Goal: Feedback & Contribution: Contribute content

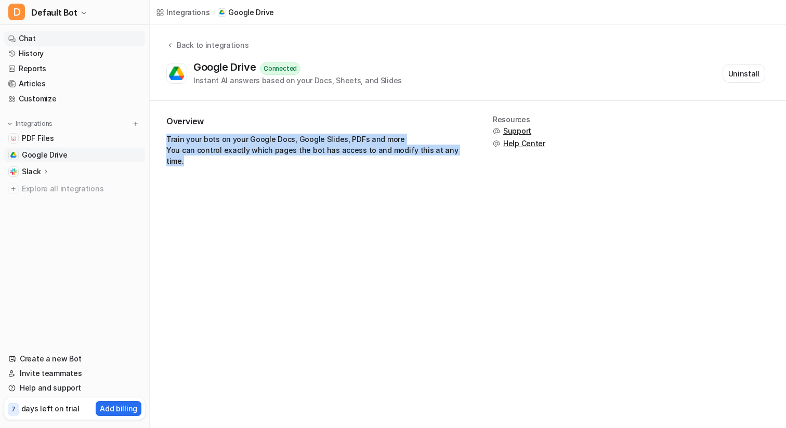
click at [94, 45] on link "Chat" at bounding box center [74, 38] width 141 height 15
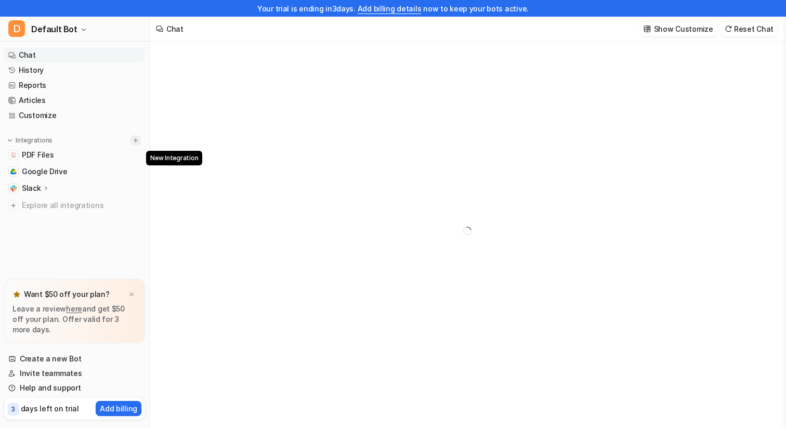
click at [135, 140] on img at bounding box center [135, 140] width 7 height 7
type textarea "**********"
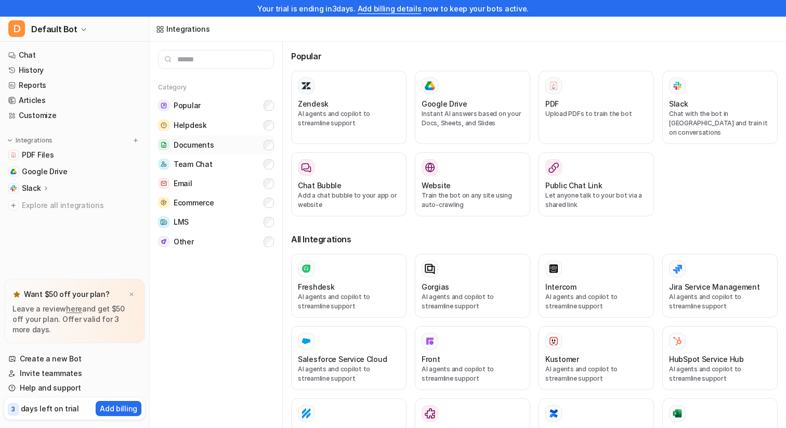
click at [217, 146] on button "Documents" at bounding box center [216, 144] width 116 height 19
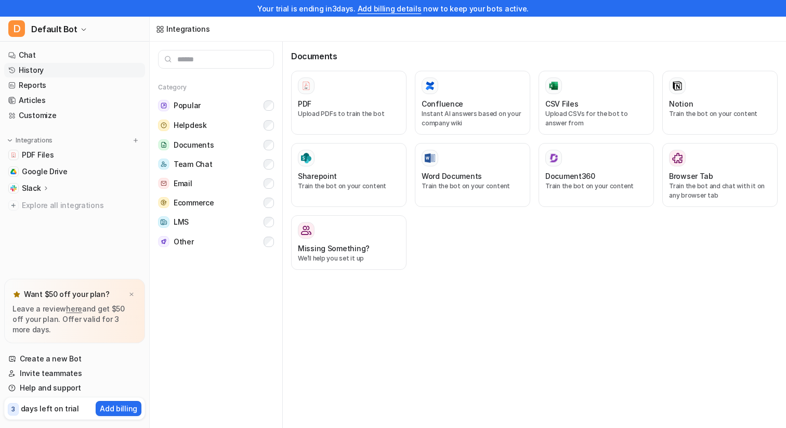
click at [70, 68] on link "History" at bounding box center [74, 70] width 141 height 15
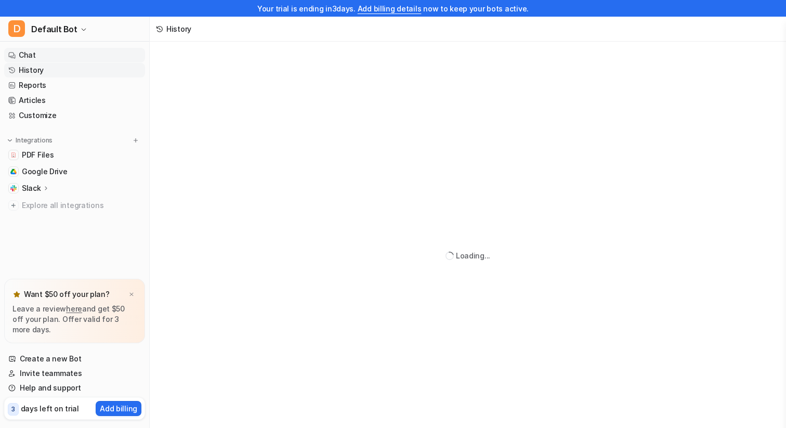
click at [70, 55] on link "Chat" at bounding box center [74, 55] width 141 height 15
click at [73, 112] on link "Customize" at bounding box center [74, 115] width 141 height 15
click at [70, 98] on link "Articles" at bounding box center [74, 100] width 141 height 15
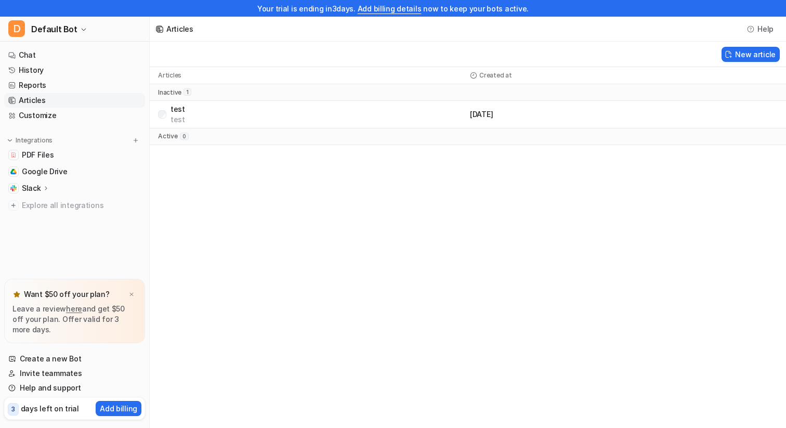
click at [44, 94] on link "Articles" at bounding box center [74, 100] width 141 height 15
click at [751, 49] on button "New article" at bounding box center [750, 54] width 58 height 15
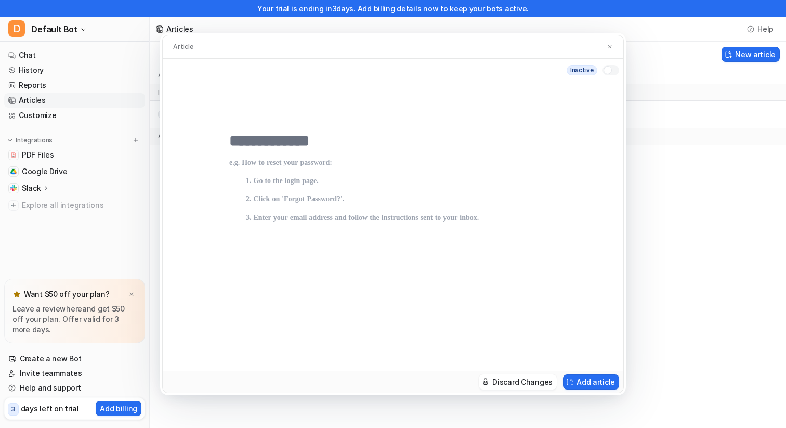
click at [274, 148] on input "text" at bounding box center [392, 140] width 327 height 19
drag, startPoint x: 225, startPoint y: 163, endPoint x: 446, endPoint y: 210, distance: 225.9
click at [446, 210] on div at bounding box center [393, 226] width 460 height 289
click at [365, 214] on p at bounding box center [392, 253] width 327 height 191
click at [375, 210] on p "To enrich screen reader interactions, please activate Accessibility in Grammarl…" at bounding box center [392, 253] width 327 height 191
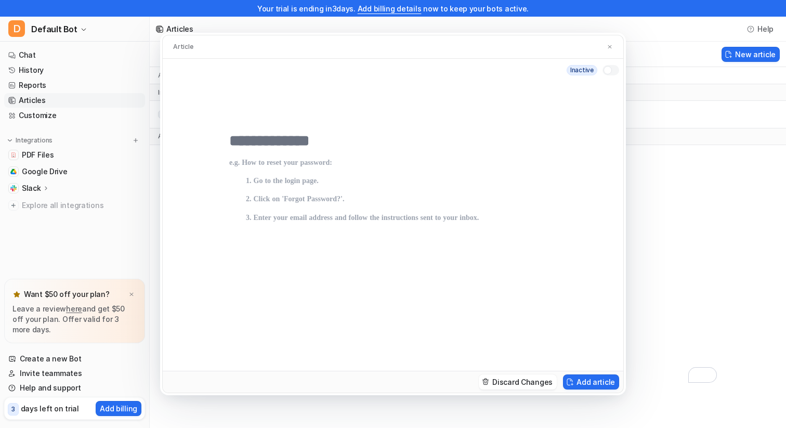
click at [610, 73] on div at bounding box center [610, 70] width 17 height 10
click at [610, 73] on div at bounding box center [613, 70] width 8 height 8
click at [609, 66] on div at bounding box center [607, 70] width 8 height 8
click at [612, 70] on div at bounding box center [613, 70] width 8 height 8
click at [608, 47] on img at bounding box center [609, 47] width 6 height 7
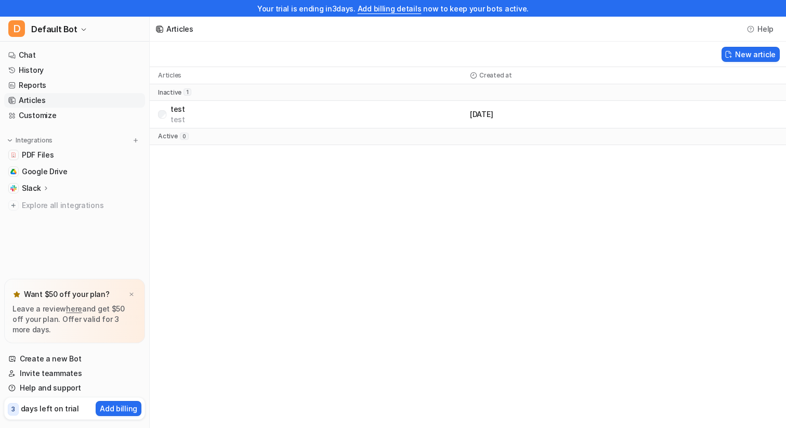
click at [597, 119] on div "test test September 10, 2025" at bounding box center [468, 115] width 636 height 28
